Goal: Task Accomplishment & Management: Manage account settings

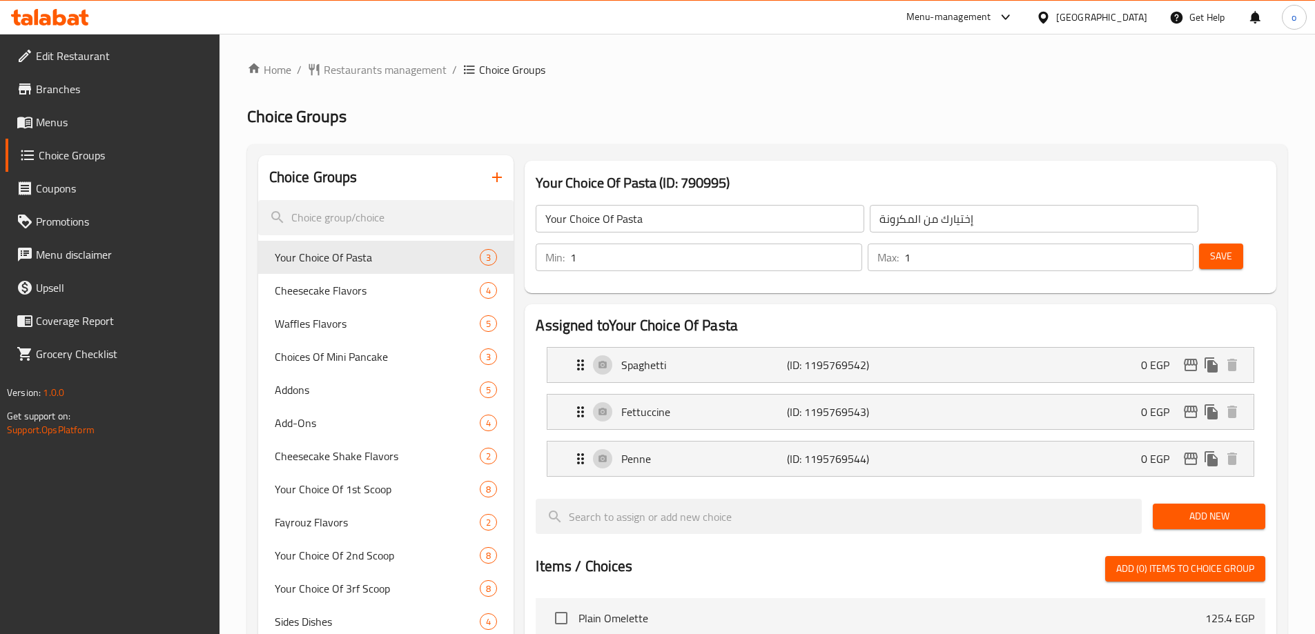
click at [383, 73] on span "Restaurants management" at bounding box center [385, 69] width 123 height 17
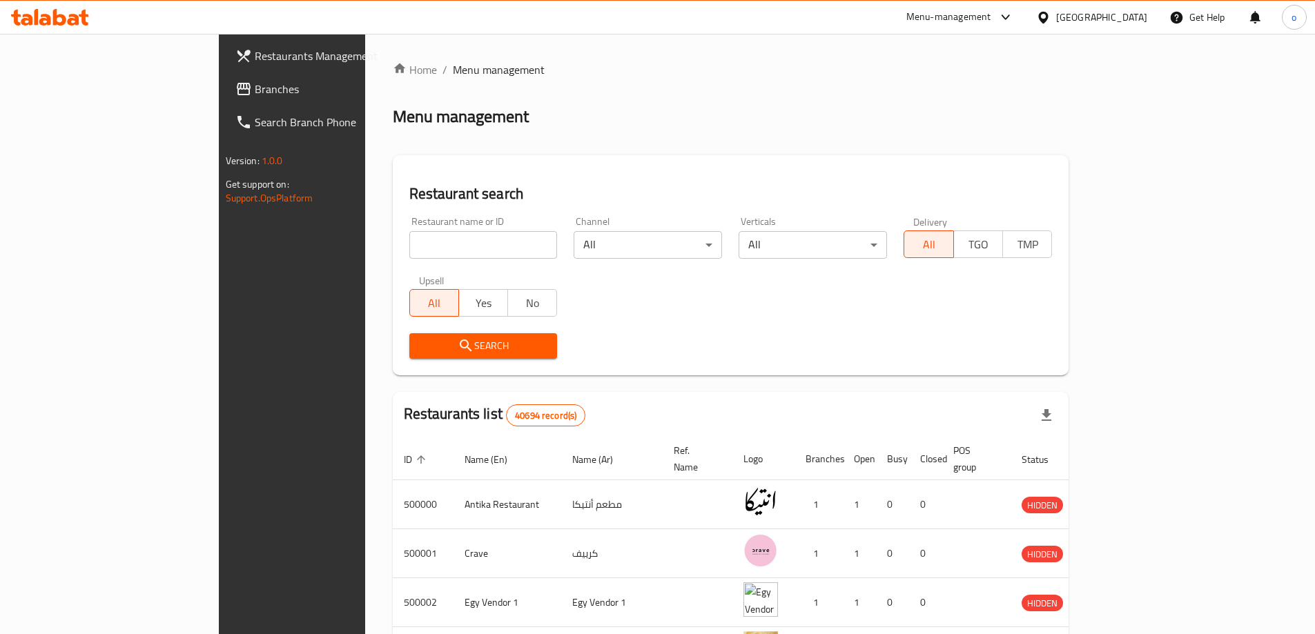
click at [255, 93] on span "Branches" at bounding box center [341, 89] width 173 height 17
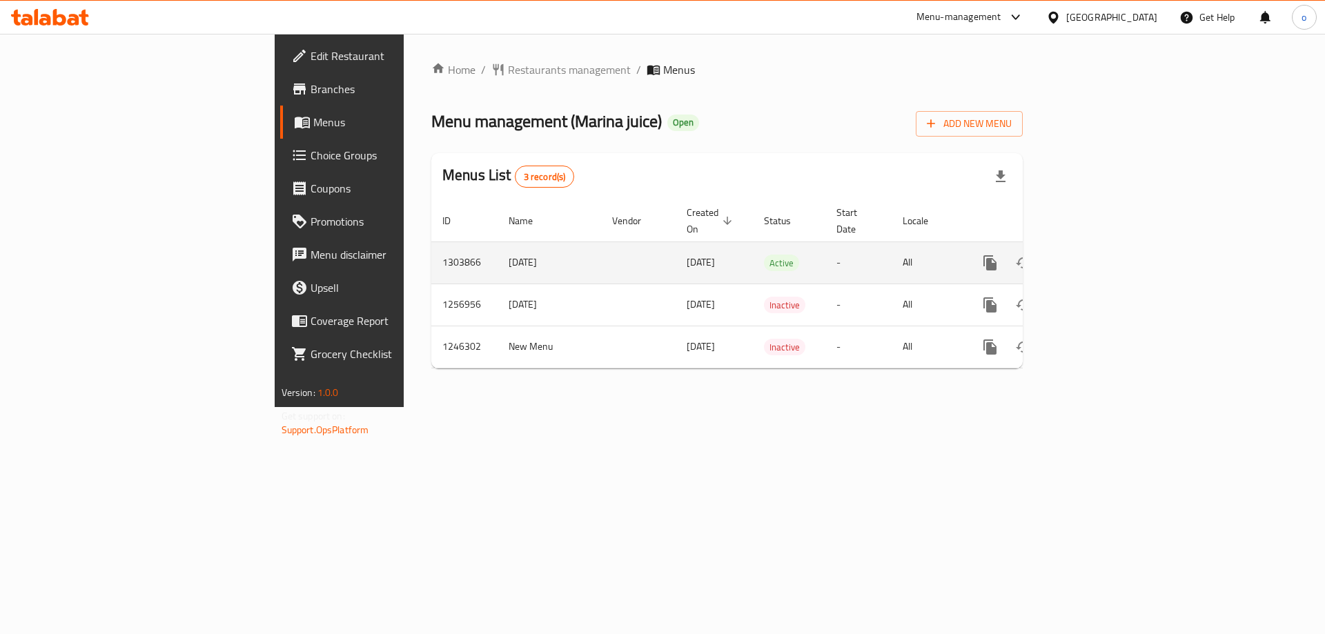
click at [1098, 255] on icon "enhanced table" at bounding box center [1089, 263] width 17 height 17
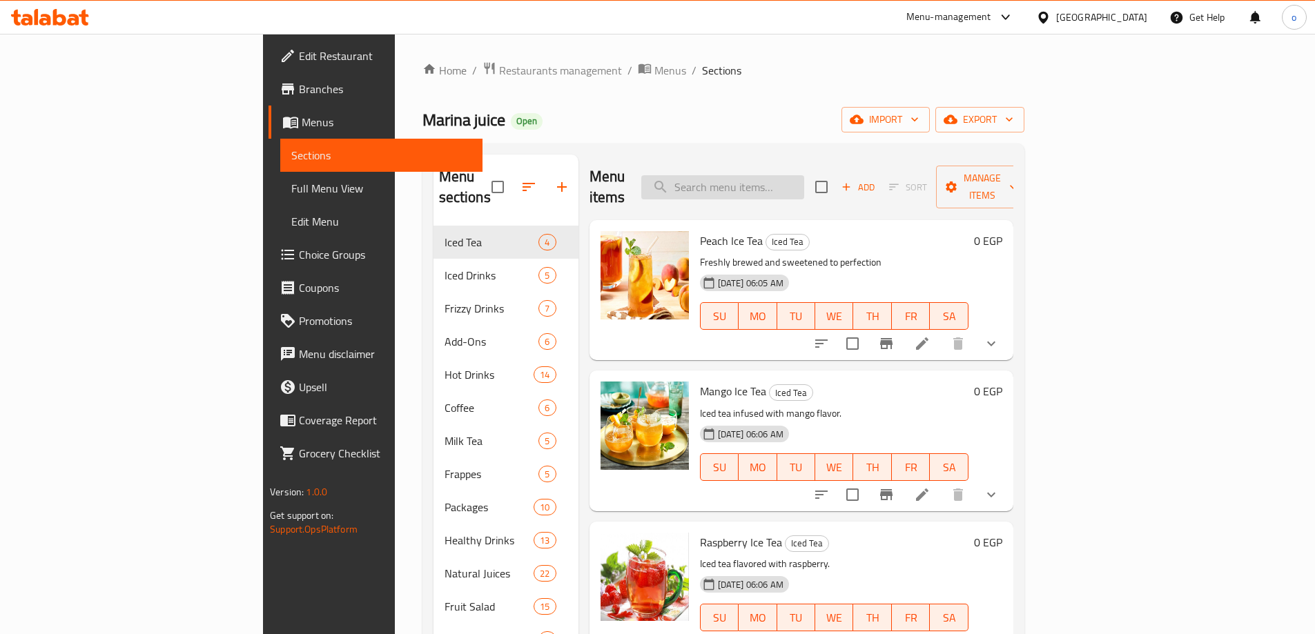
click at [804, 175] on input "search" at bounding box center [722, 187] width 163 height 24
paste input "Peach Ice Tea"
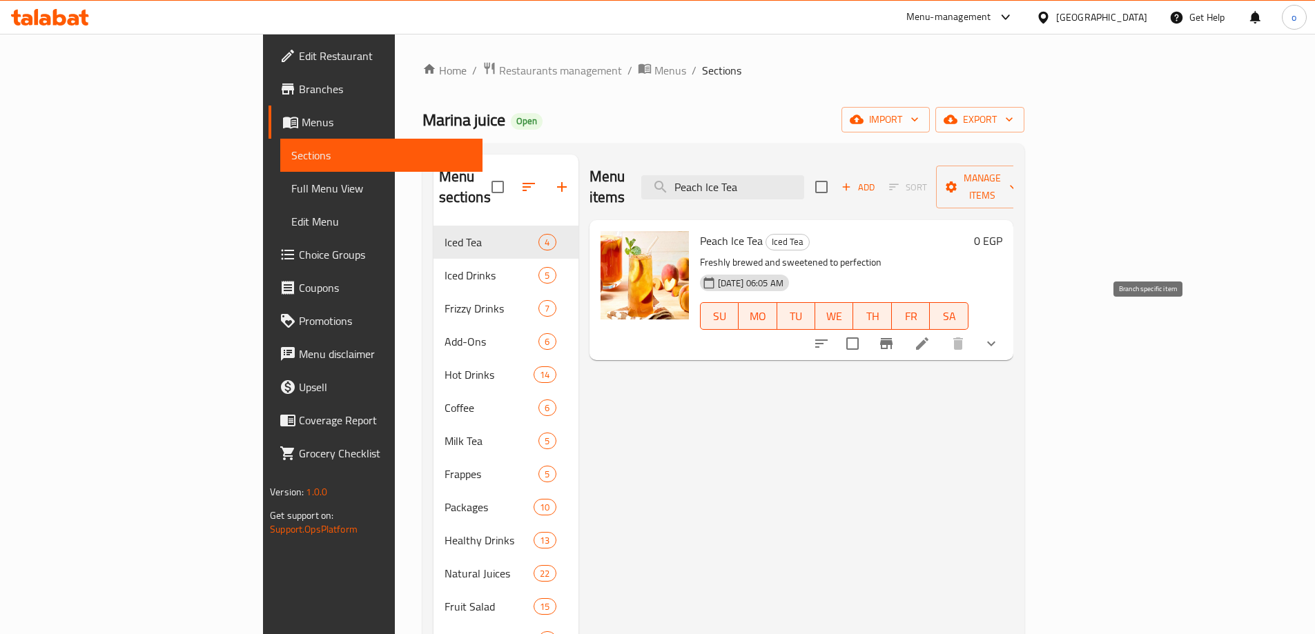
type input "Peach Ice Tea"
click at [930, 335] on icon at bounding box center [922, 343] width 17 height 17
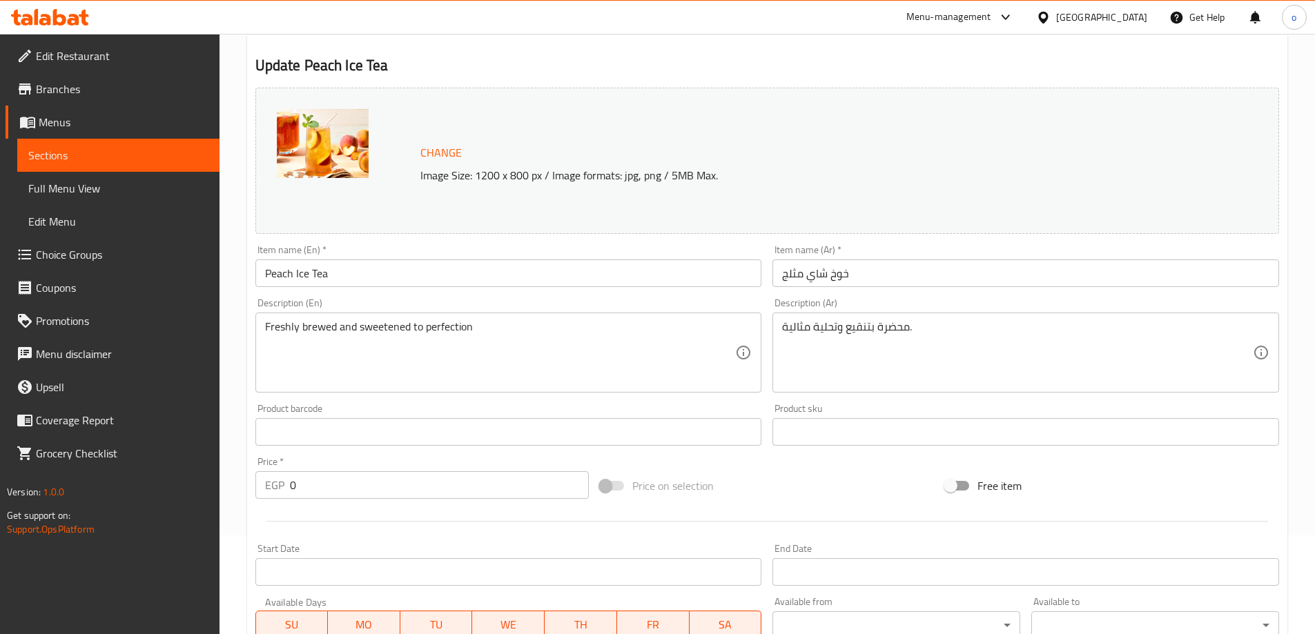
scroll to position [392, 0]
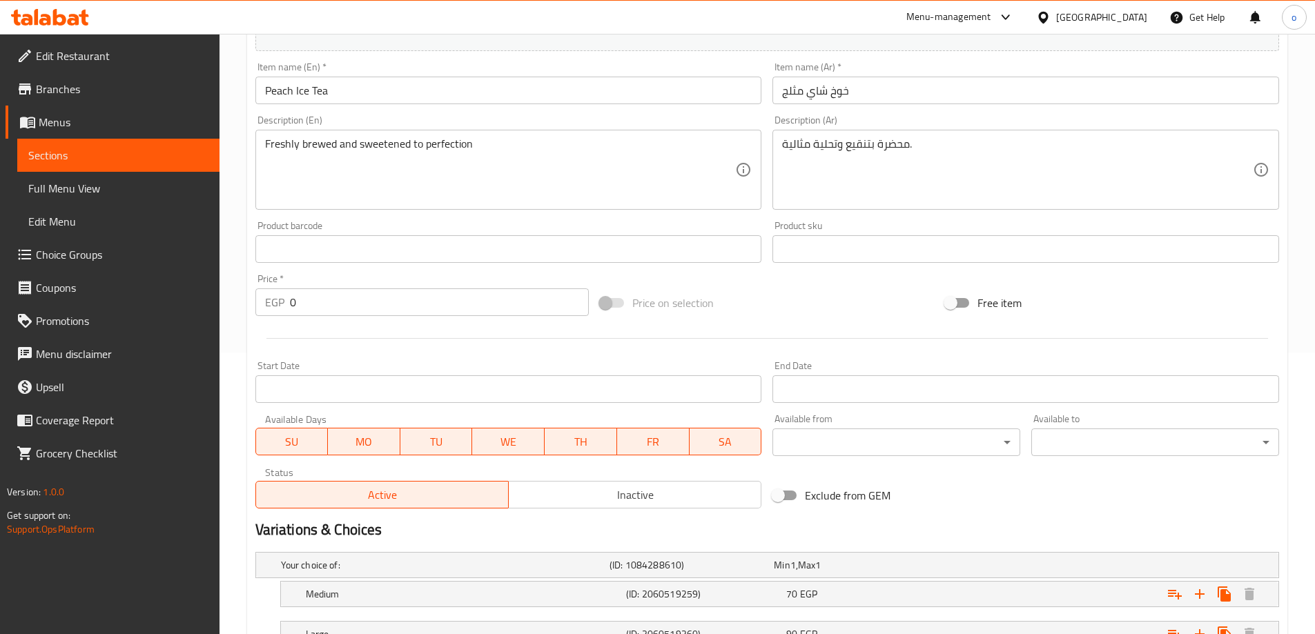
scroll to position [392, 0]
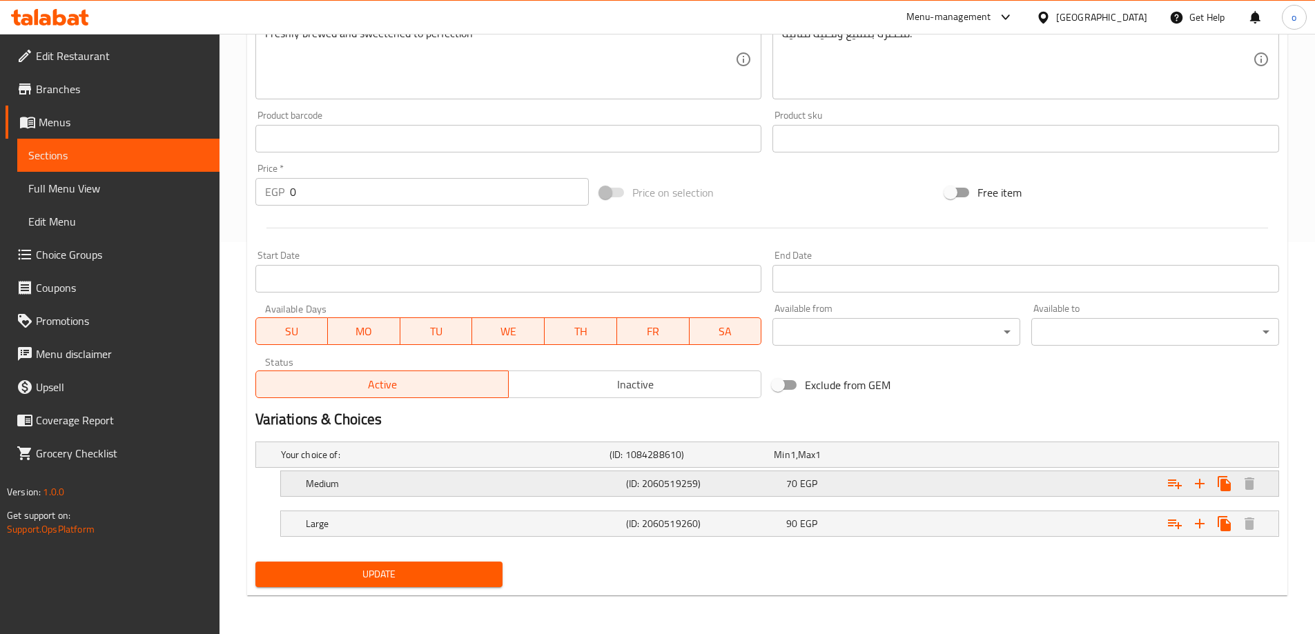
click at [865, 462] on div "70 EGP" at bounding box center [853, 455] width 159 height 14
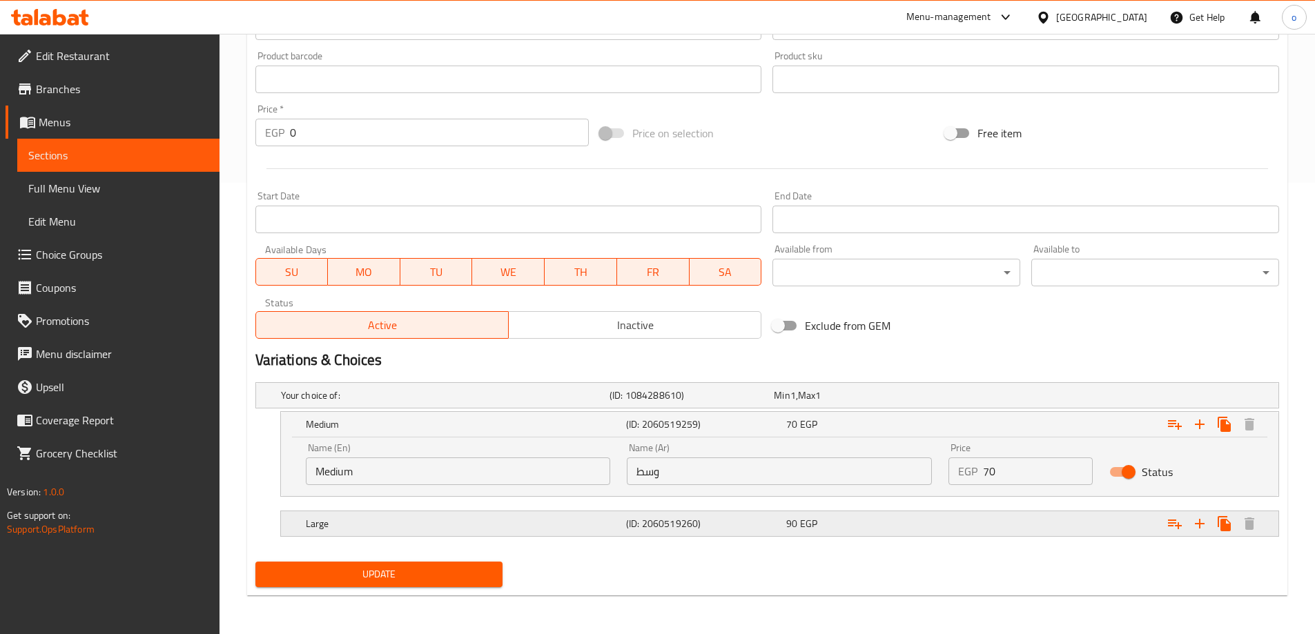
click at [855, 405] on div "90 EGP" at bounding box center [853, 395] width 164 height 19
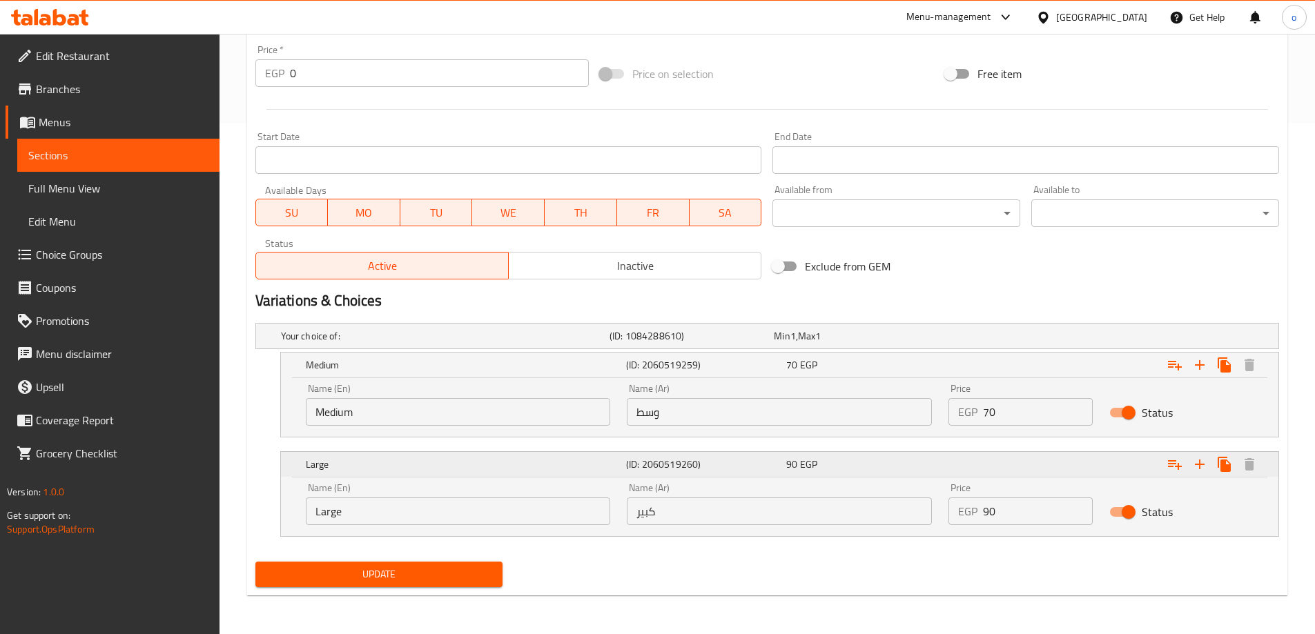
click at [863, 372] on div "90 EGP" at bounding box center [863, 365] width 155 height 14
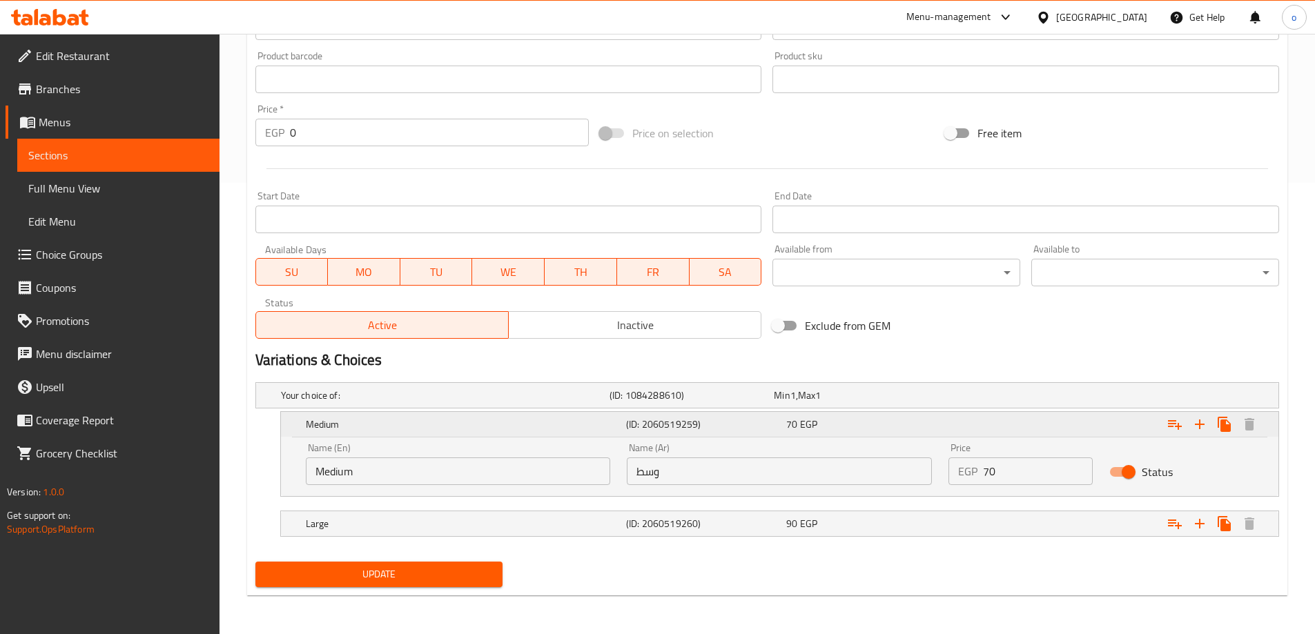
click at [866, 422] on div "70 EGP" at bounding box center [863, 424] width 155 height 14
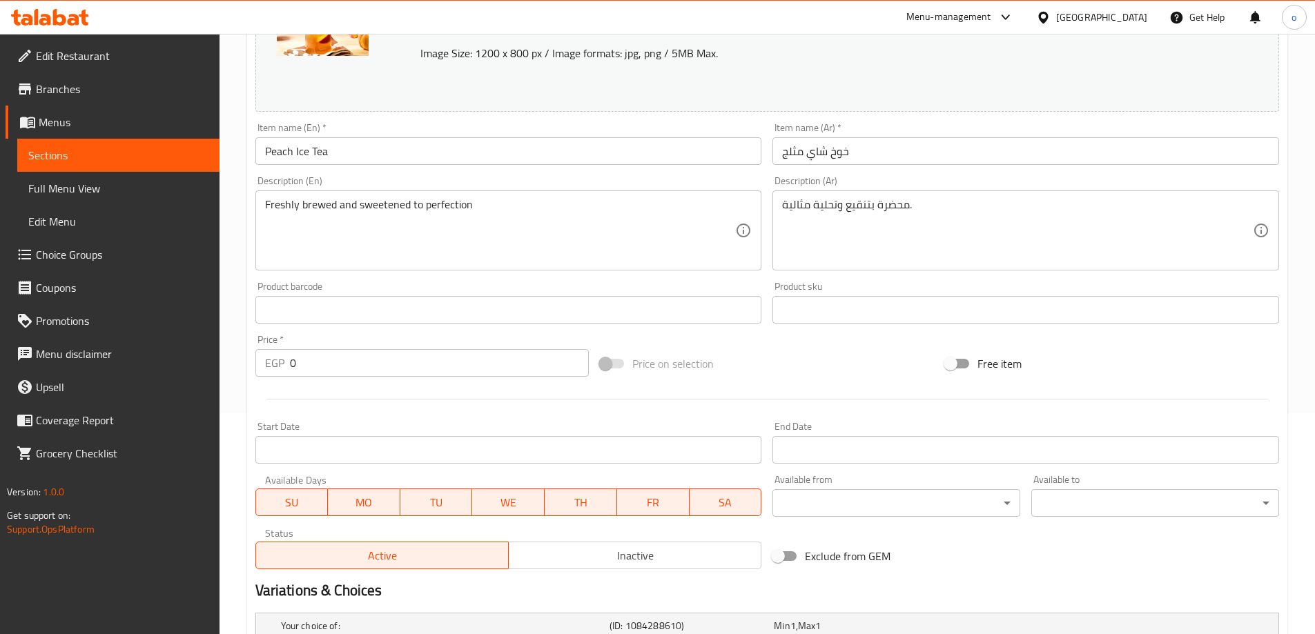
scroll to position [185, 0]
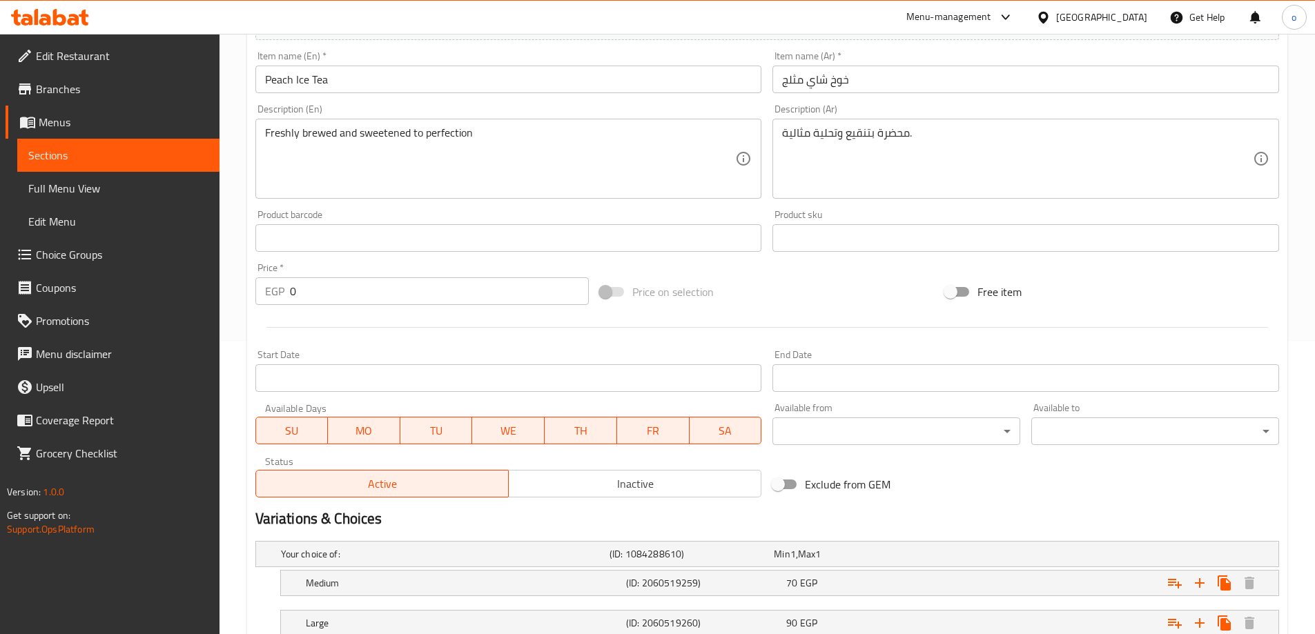
scroll to position [323, 0]
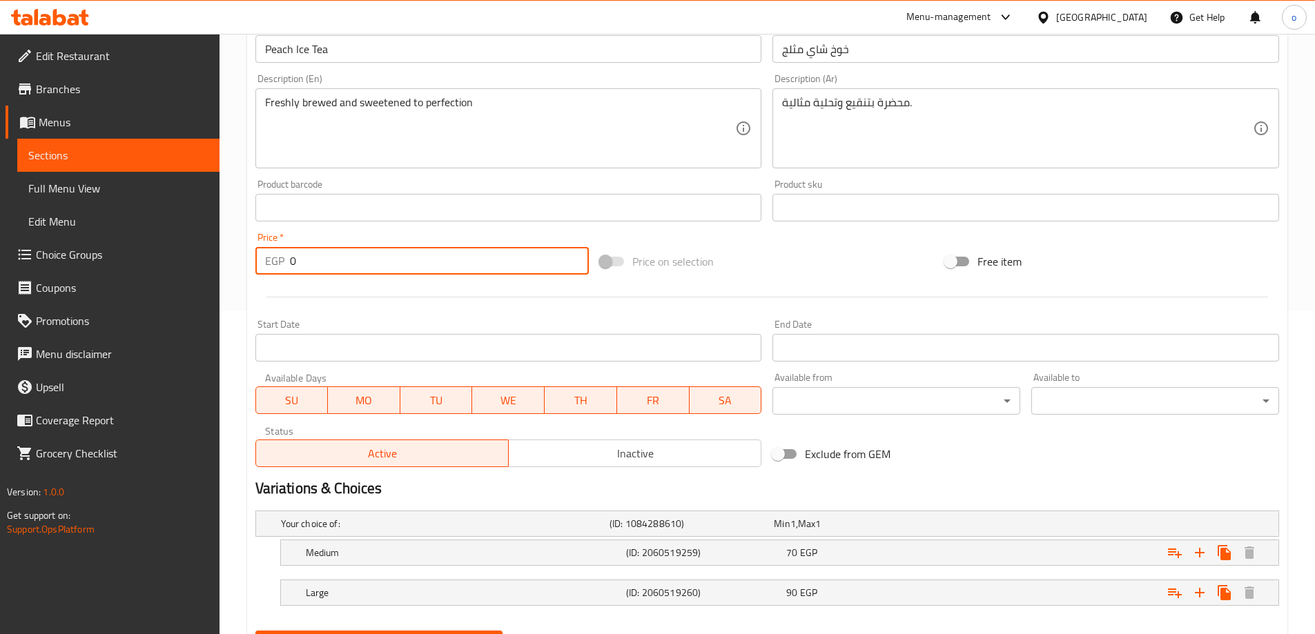
drag, startPoint x: 327, startPoint y: 266, endPoint x: 243, endPoint y: 273, distance: 84.5
click at [250, 272] on div "Price   * EGP 0 Price *" at bounding box center [422, 253] width 345 height 53
click at [301, 306] on div at bounding box center [767, 297] width 1034 height 34
drag, startPoint x: 316, startPoint y: 264, endPoint x: 228, endPoint y: 270, distance: 87.8
click at [230, 270] on div "Home / Restaurants management / Menus / Sections / item / update Iced Tea secti…" at bounding box center [766, 207] width 1095 height 992
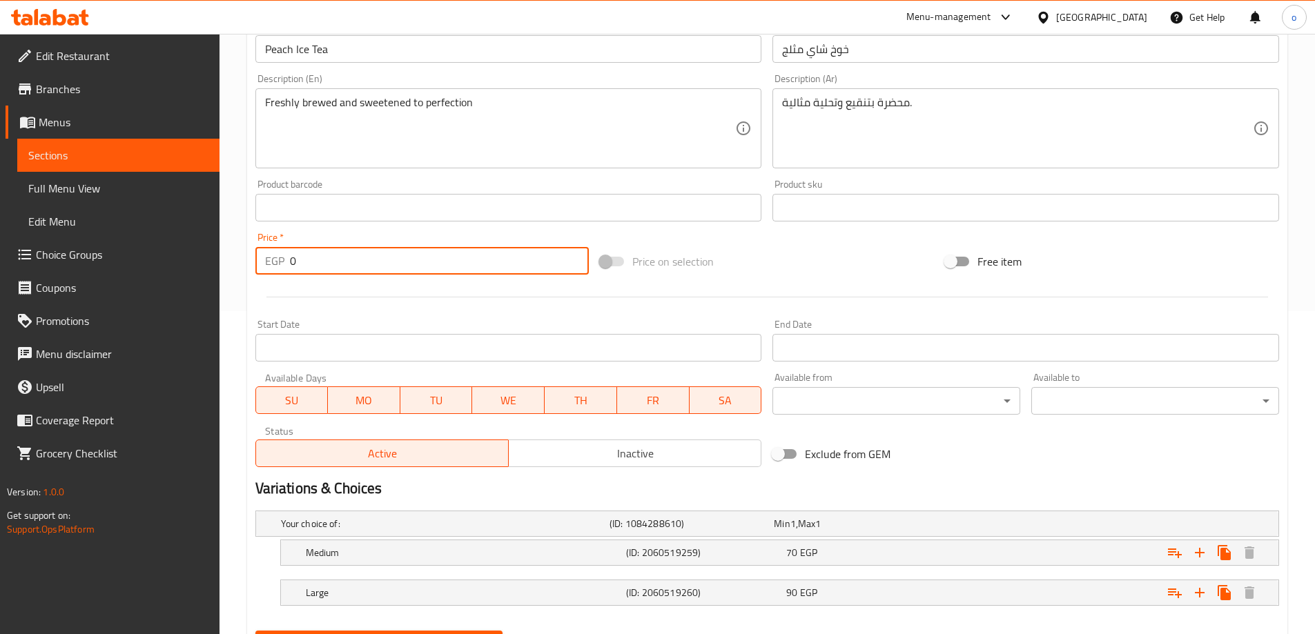
click at [282, 299] on div at bounding box center [767, 297] width 1034 height 34
drag, startPoint x: 315, startPoint y: 271, endPoint x: 259, endPoint y: 271, distance: 55.2
click at [259, 271] on div "EGP 0 Price *" at bounding box center [422, 261] width 334 height 28
click at [316, 286] on div at bounding box center [767, 297] width 1034 height 34
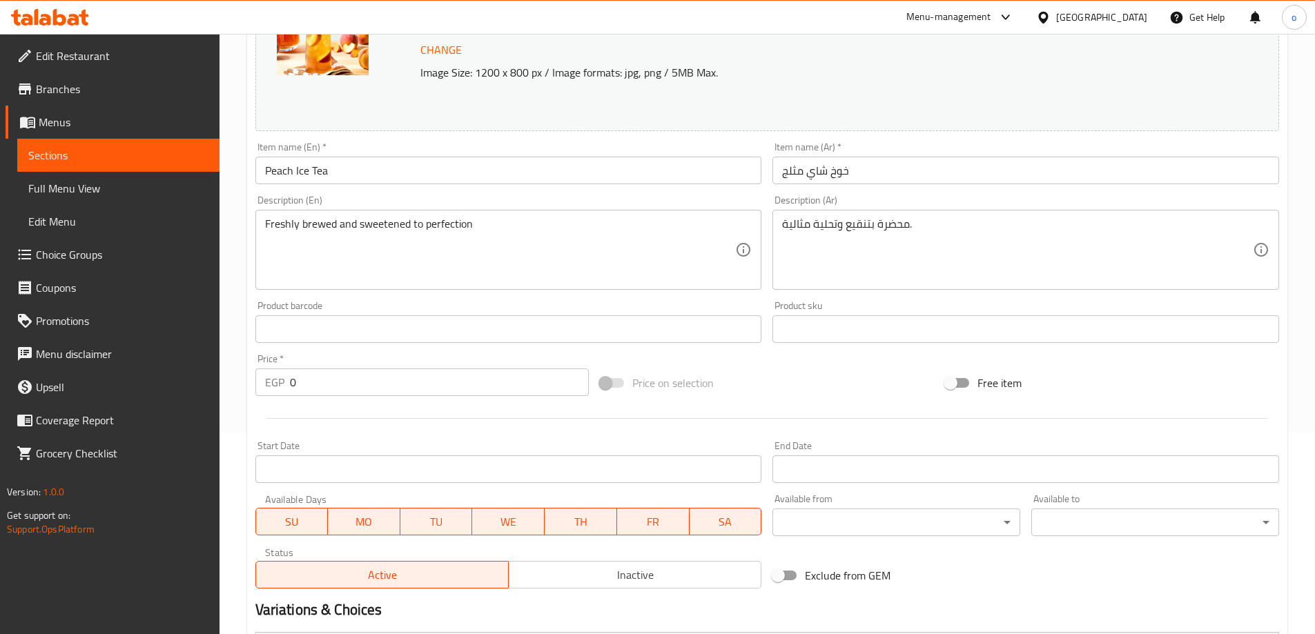
scroll to position [47, 0]
